Goal: Task Accomplishment & Management: Complete application form

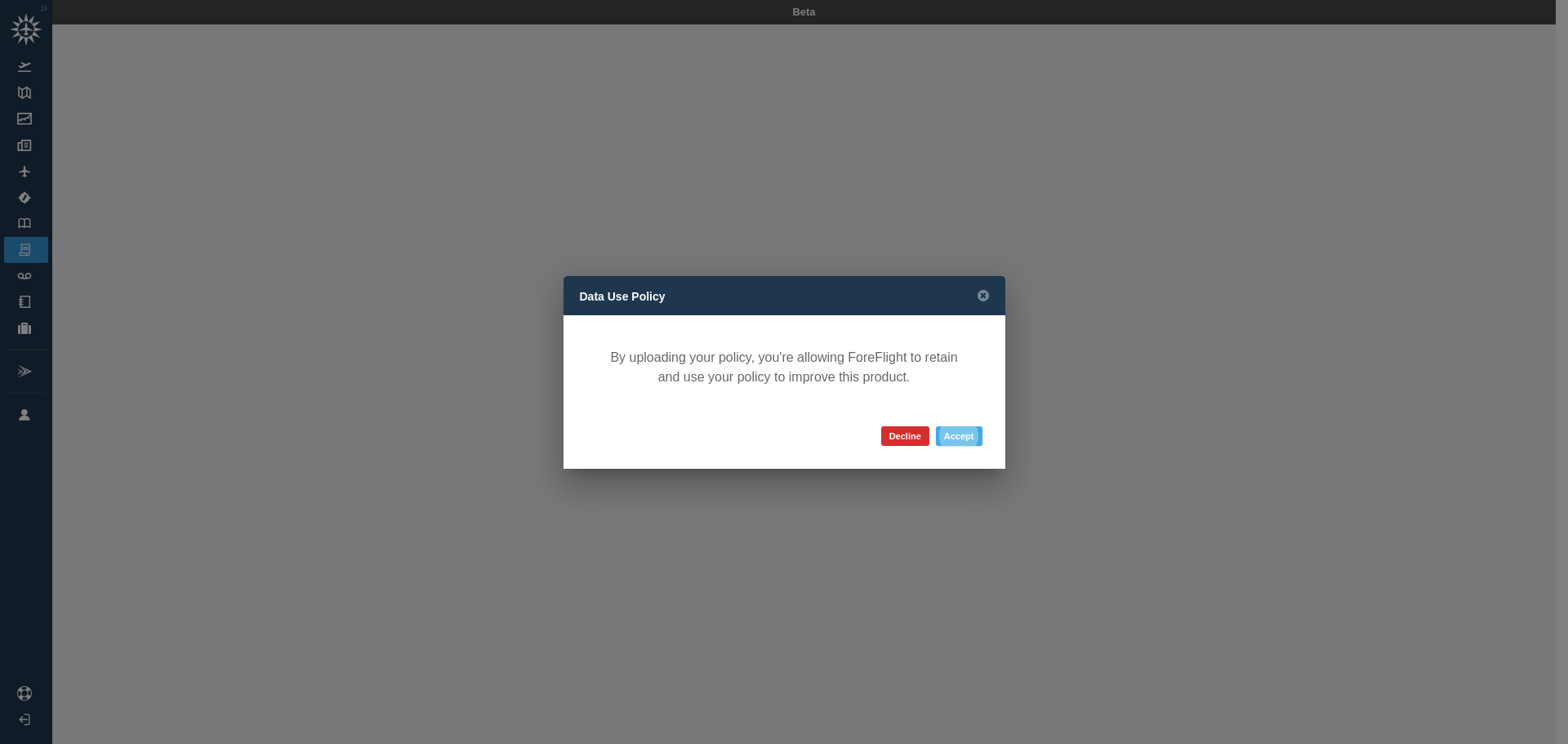
click at [969, 436] on button "Accept" at bounding box center [958, 436] width 46 height 20
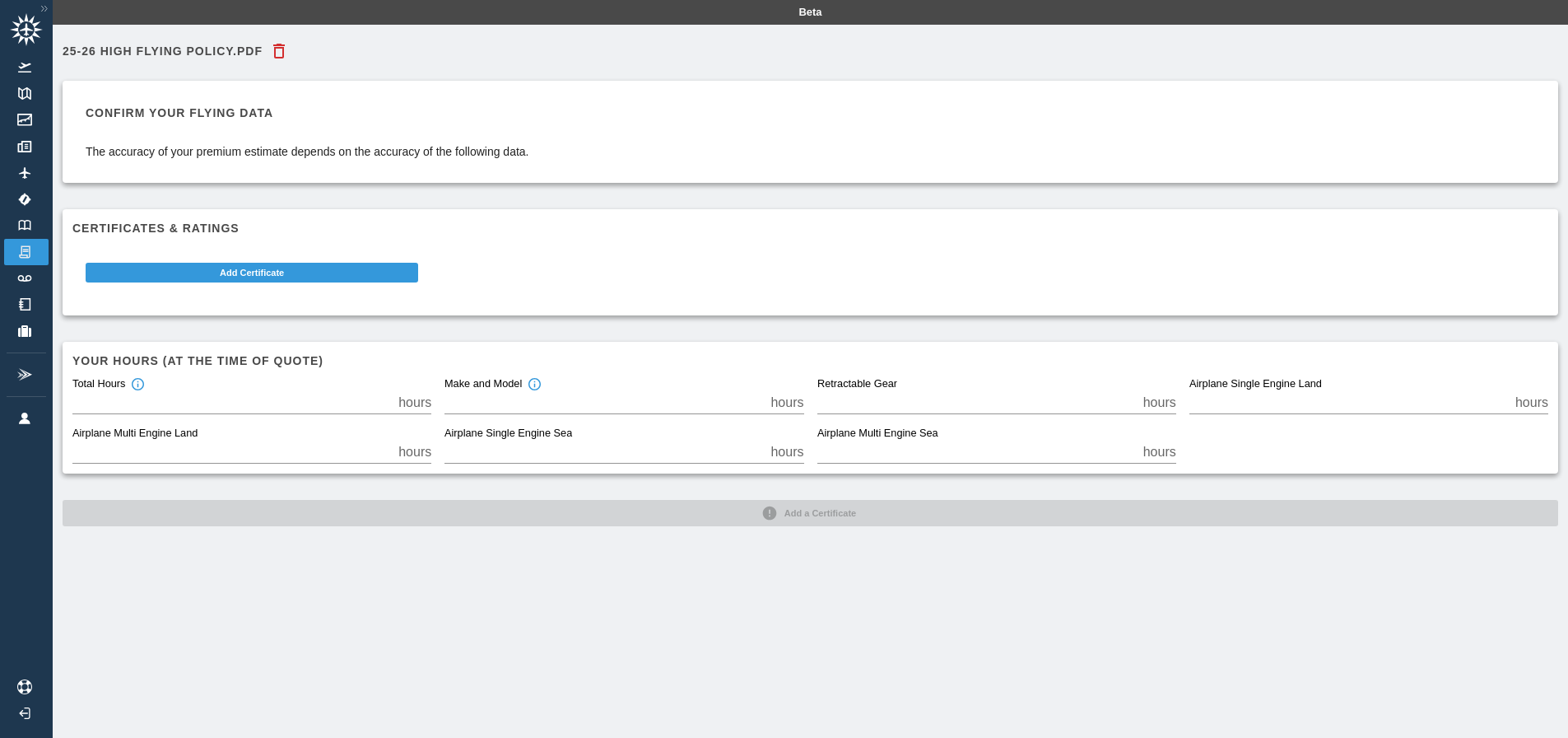
click at [169, 51] on h6 "25-26 High Flying Policy.pdf" at bounding box center [163, 52] width 200 height 12
click at [654, 222] on h6 "Certificates & Ratings" at bounding box center [810, 228] width 1476 height 18
click at [277, 46] on icon "button" at bounding box center [280, 51] width 12 height 15
click at [262, 278] on button "Add Certificate" at bounding box center [251, 273] width 332 height 20
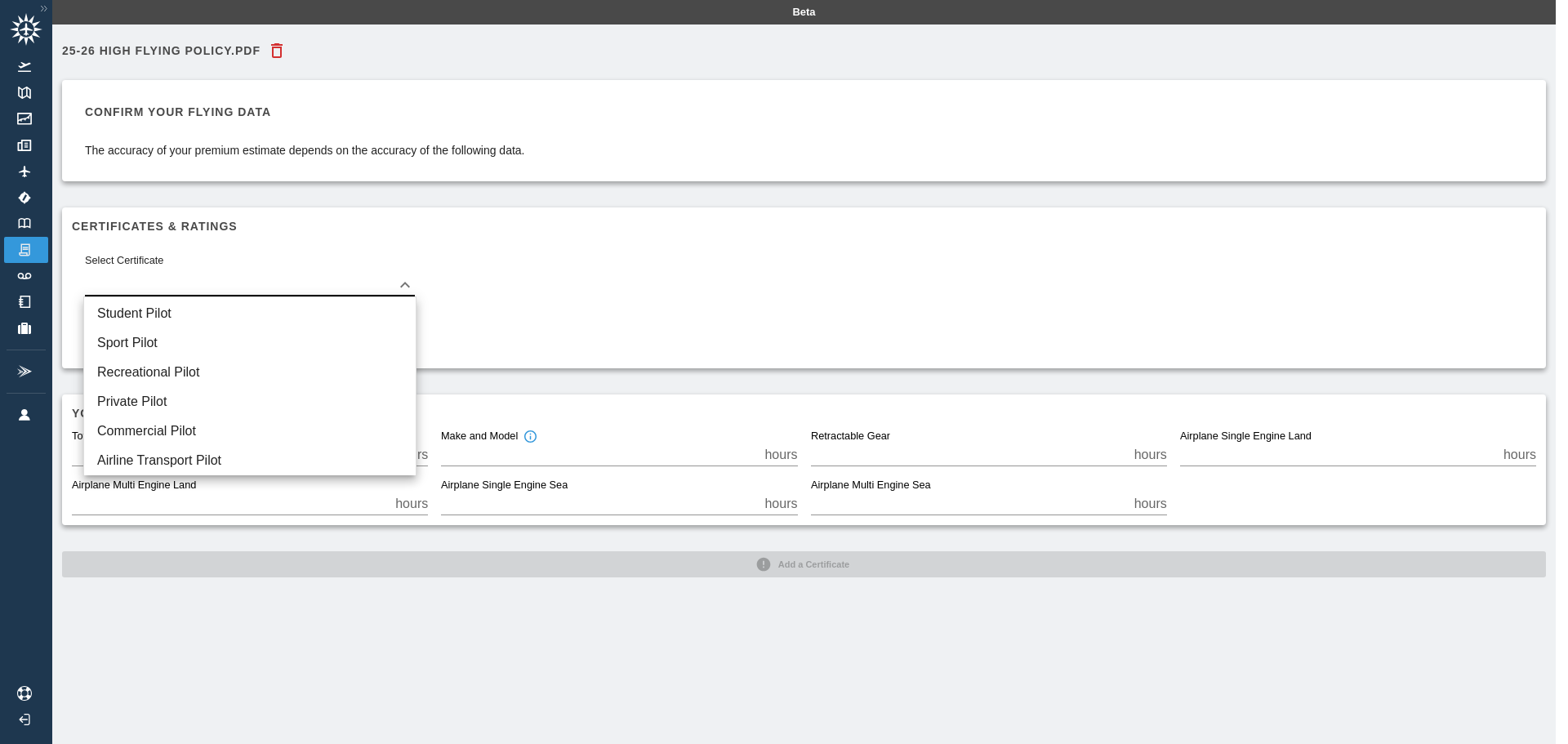
click at [401, 287] on body "Beta 25-26 High Flying Policy.pdf Confirm your flying data The accuracy of your…" at bounding box center [784, 372] width 1568 height 744
click at [160, 403] on li "Private Pilot" at bounding box center [249, 402] width 332 height 30
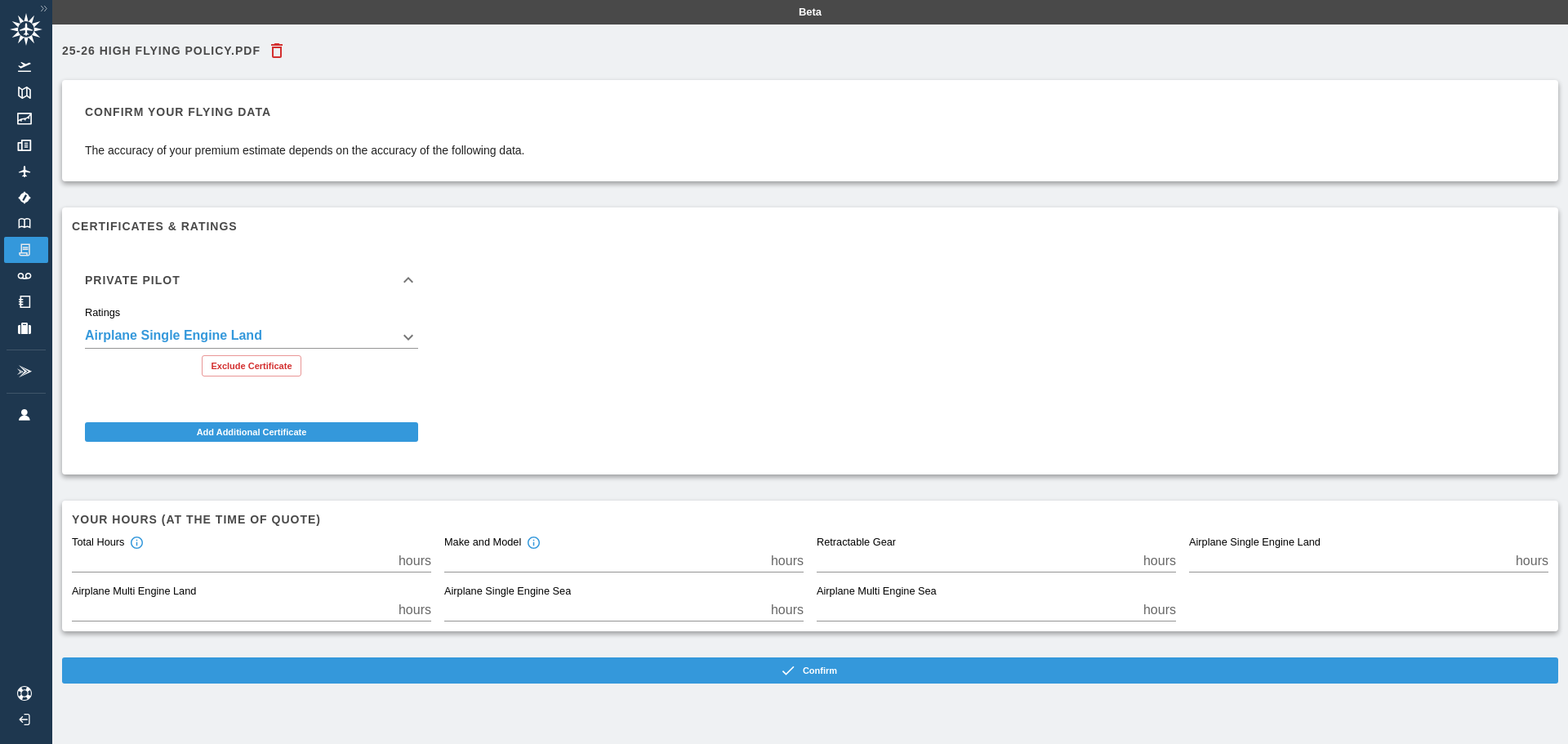
click at [408, 334] on body "**********" at bounding box center [784, 372] width 1568 height 744
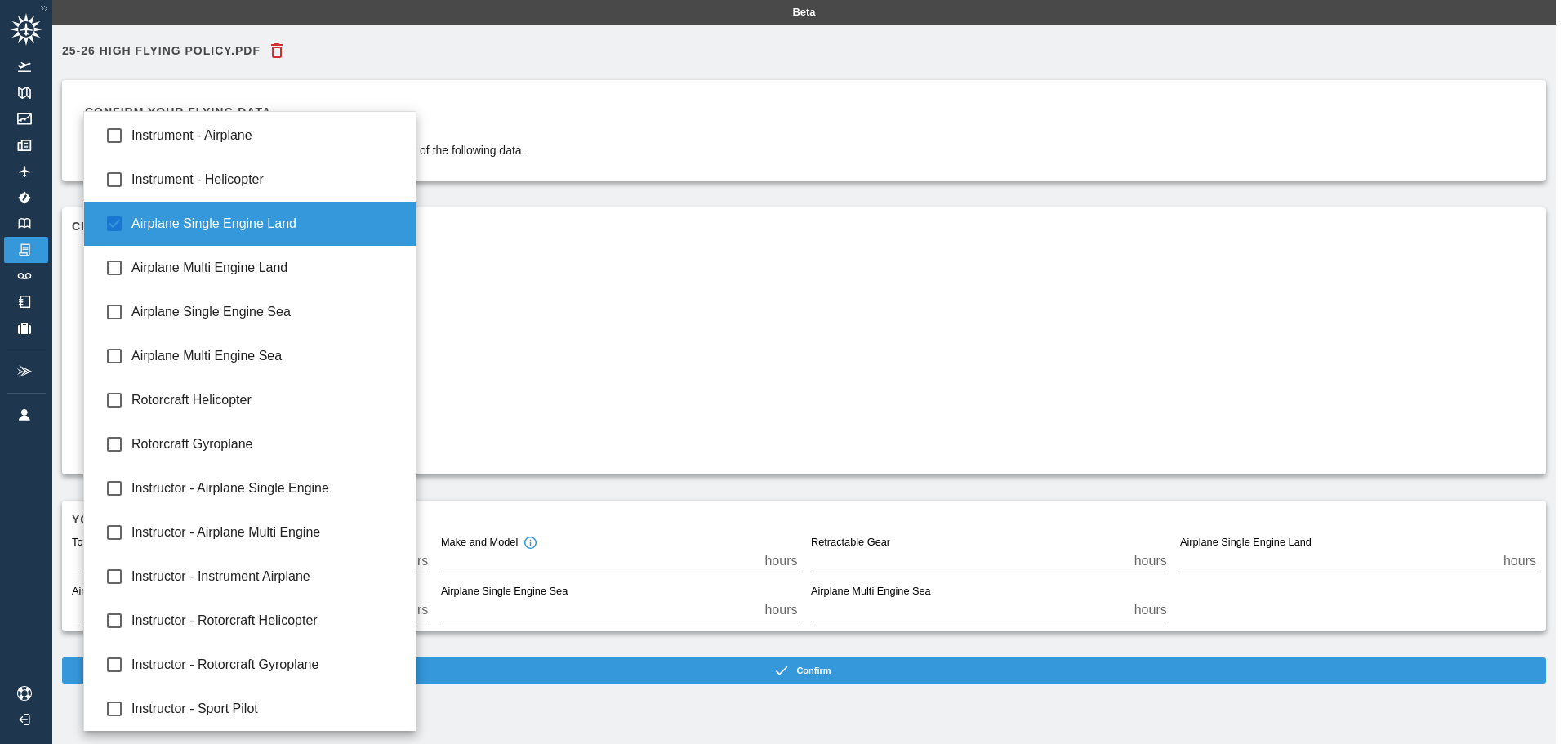
click at [603, 297] on div at bounding box center [784, 372] width 1568 height 744
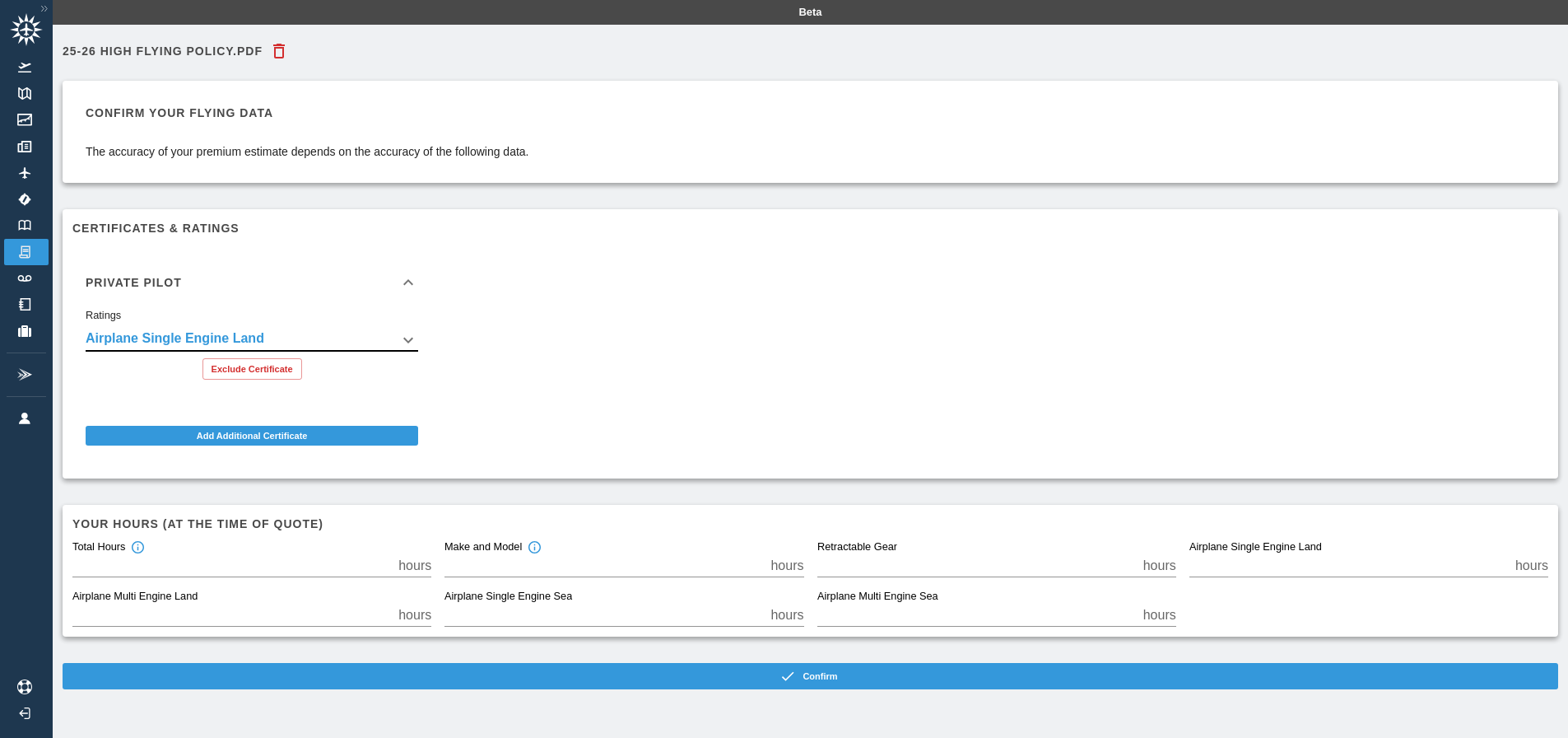
click at [750, 365] on div "**********" at bounding box center [803, 350] width 1489 height 235
click at [27, 176] on img at bounding box center [25, 173] width 18 height 12
